Goal: Information Seeking & Learning: Learn about a topic

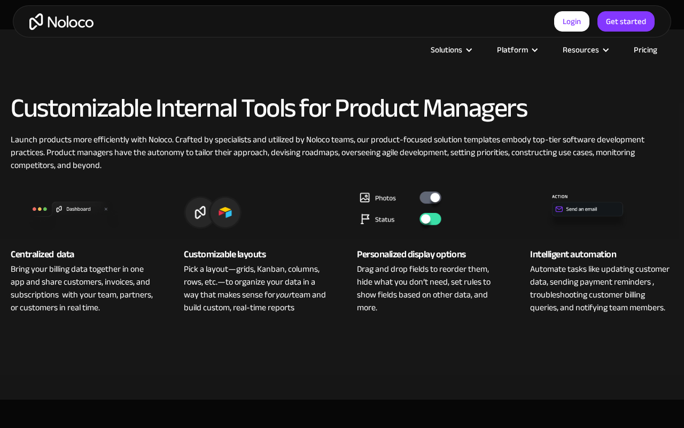
scroll to position [667, 0]
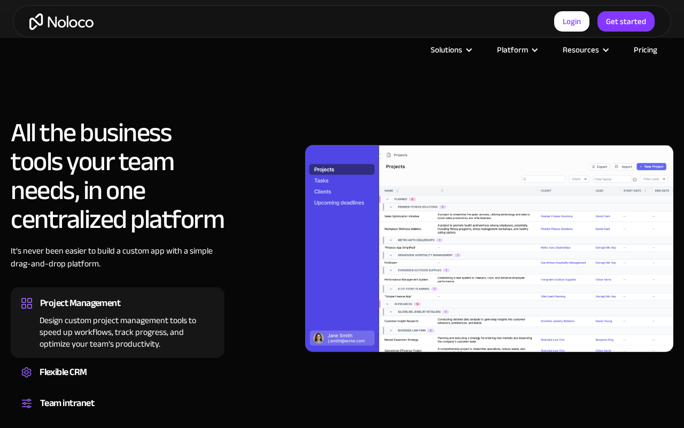
scroll to position [1029, 0]
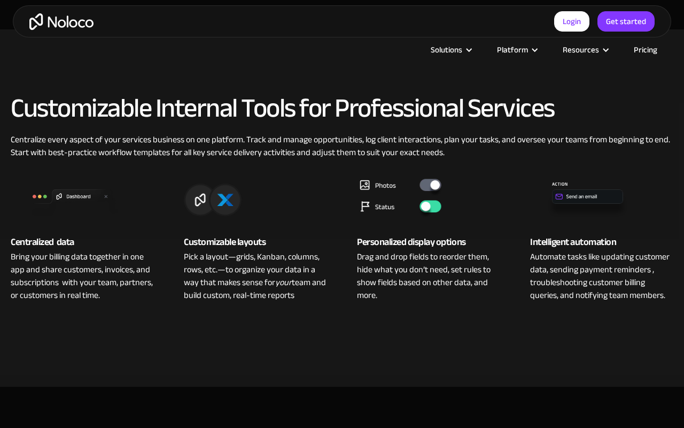
scroll to position [1030, 0]
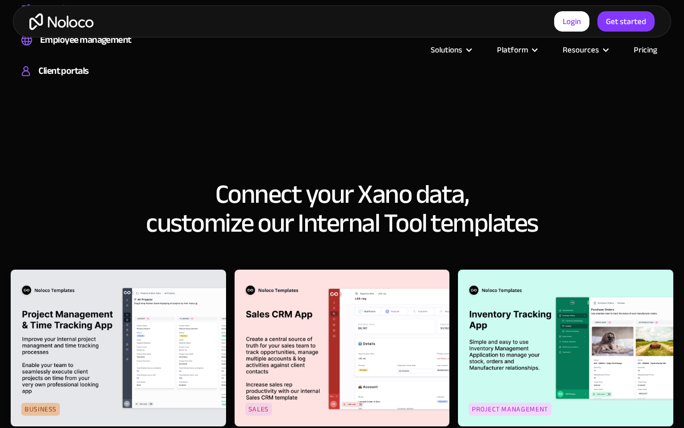
scroll to position [1391, 0]
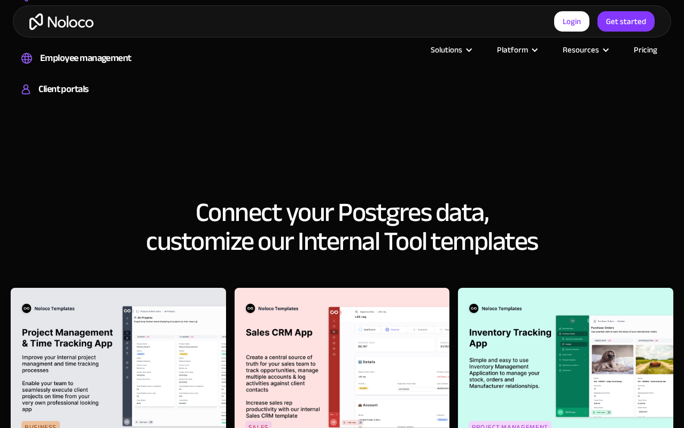
scroll to position [1392, 0]
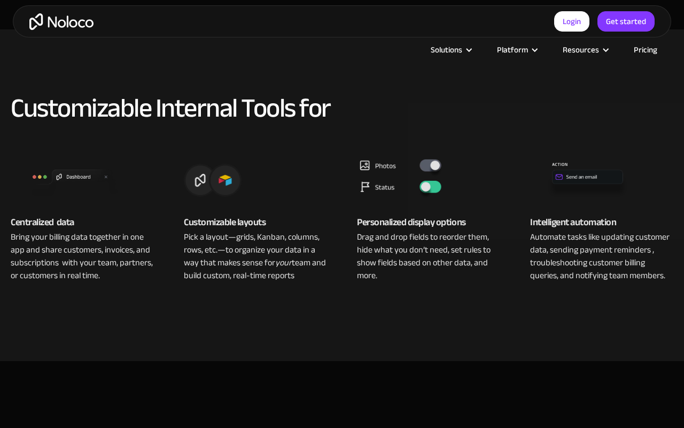
scroll to position [667, 0]
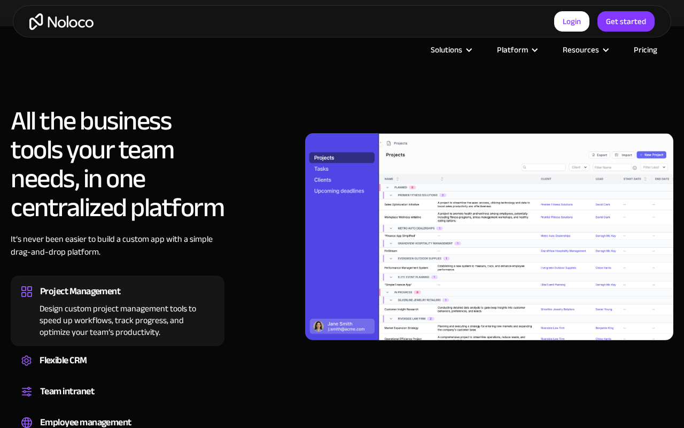
scroll to position [1028, 0]
